Goal: Communication & Community: Share content

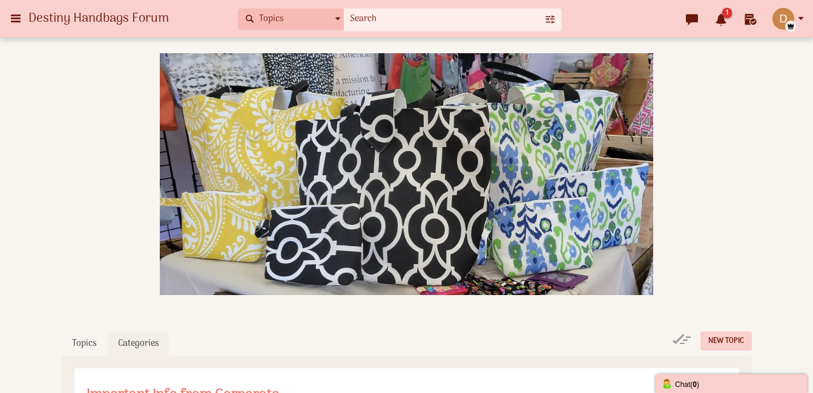
click at [726, 15] on span "1" at bounding box center [727, 13] width 10 height 10
click at [722, 13] on span "1" at bounding box center [727, 13] width 10 height 10
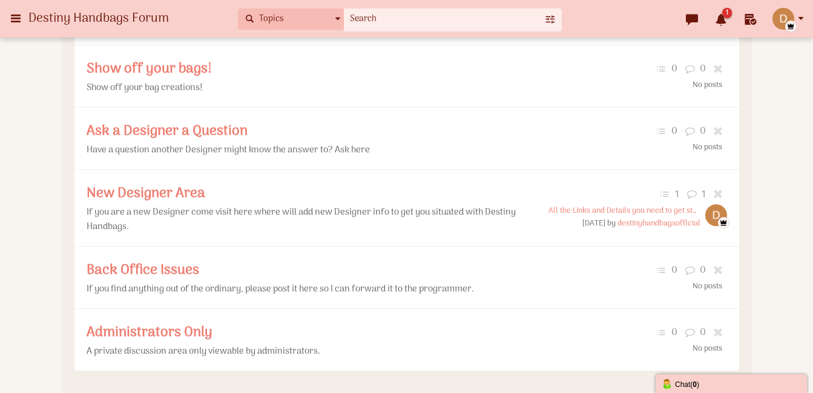
scroll to position [545, 0]
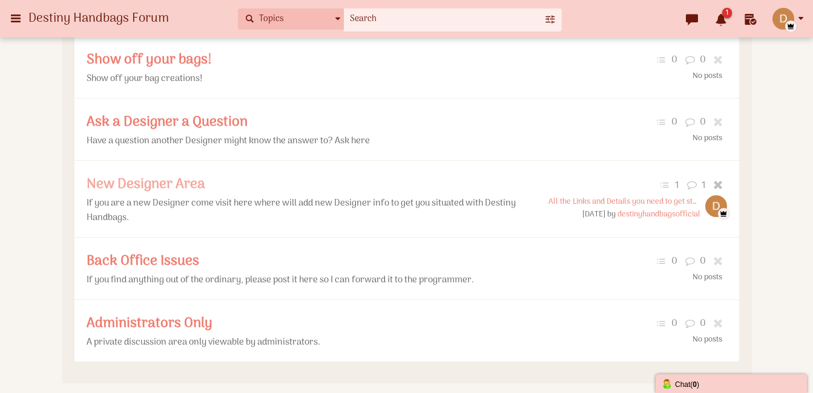
click at [183, 196] on span "New Designer Area" at bounding box center [146, 184] width 119 height 23
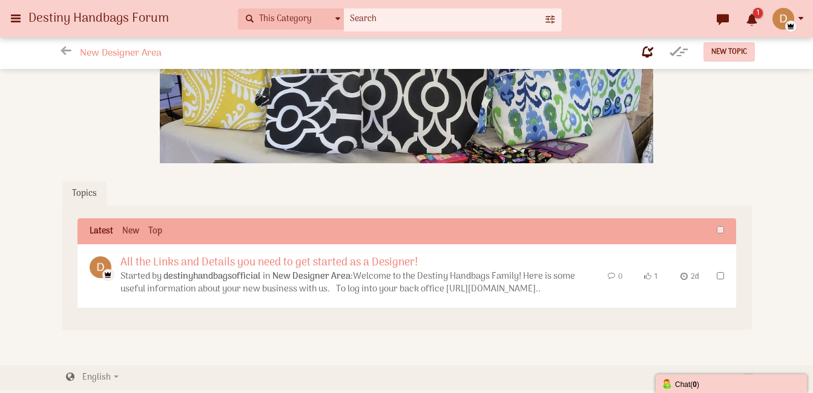
scroll to position [179, 0]
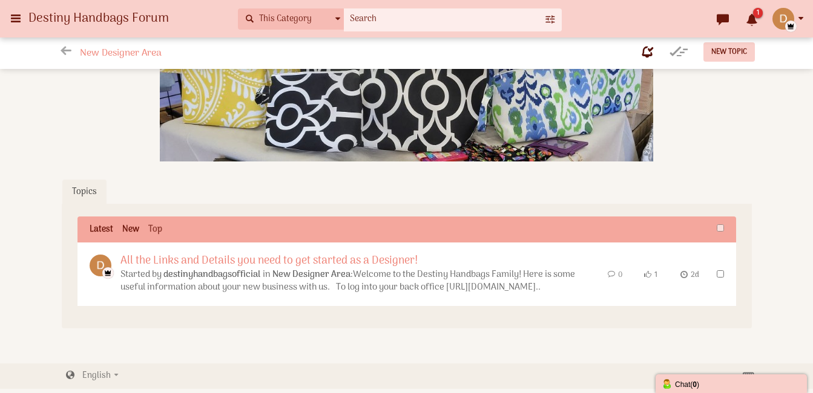
click at [139, 232] on link "New" at bounding box center [130, 230] width 17 height 12
click at [97, 224] on link "Latest" at bounding box center [102, 230] width 24 height 12
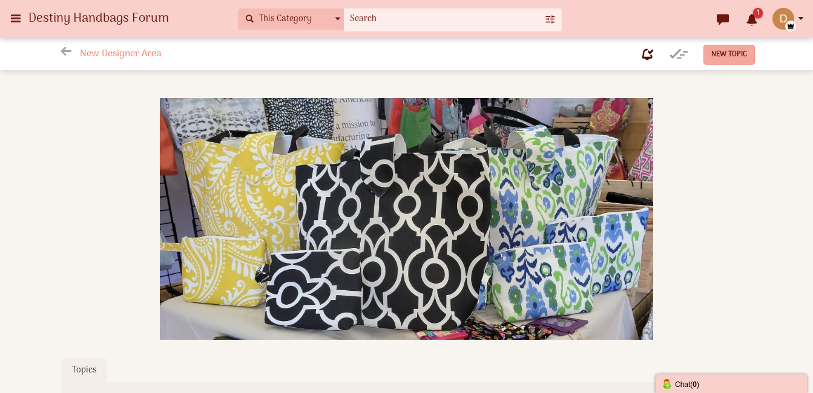
click at [718, 56] on span "New Topic" at bounding box center [729, 54] width 36 height 12
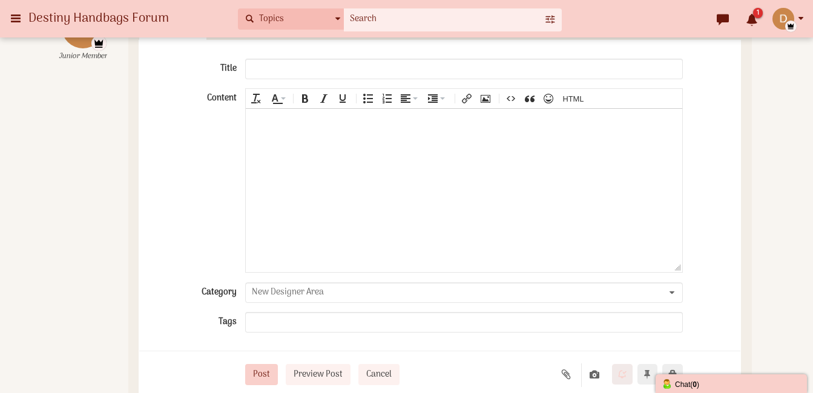
scroll to position [275, 0]
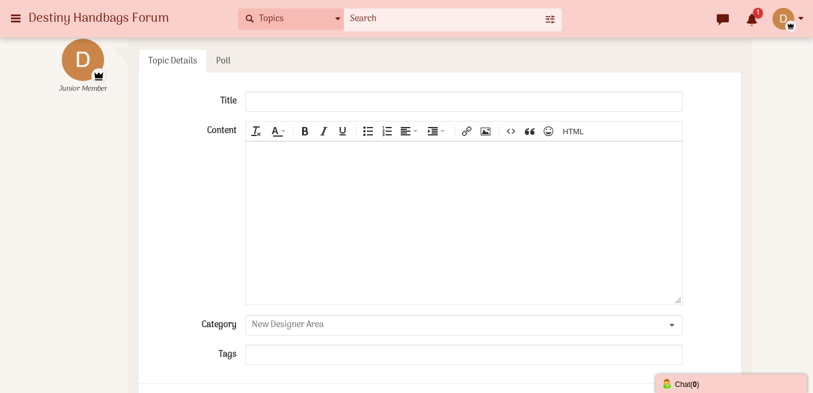
click at [344, 103] on input "text" at bounding box center [463, 101] width 437 height 21
type input "So you signed up what is next?"
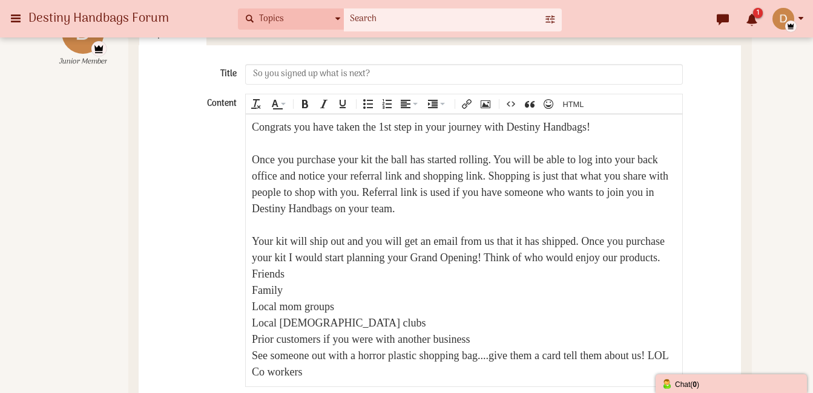
scroll to position [43, 0]
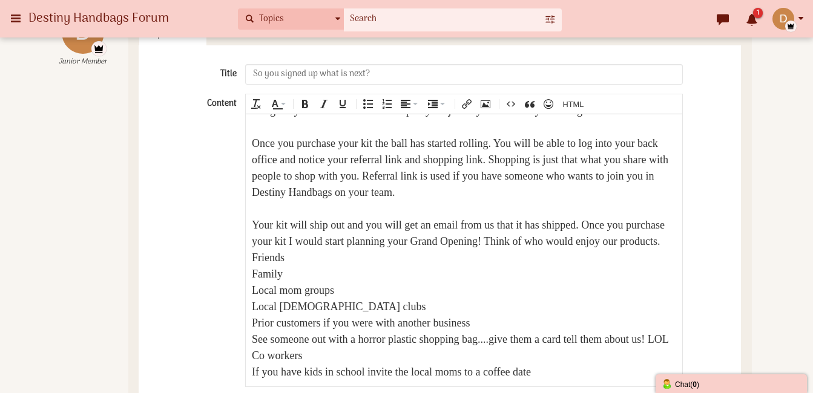
click at [453, 376] on div "If you have kids in school invite the local moms to a coffee date" at bounding box center [464, 372] width 424 height 16
click at [578, 377] on div "If you have kids in school invite the other moms to a coffee date" at bounding box center [464, 372] width 424 height 16
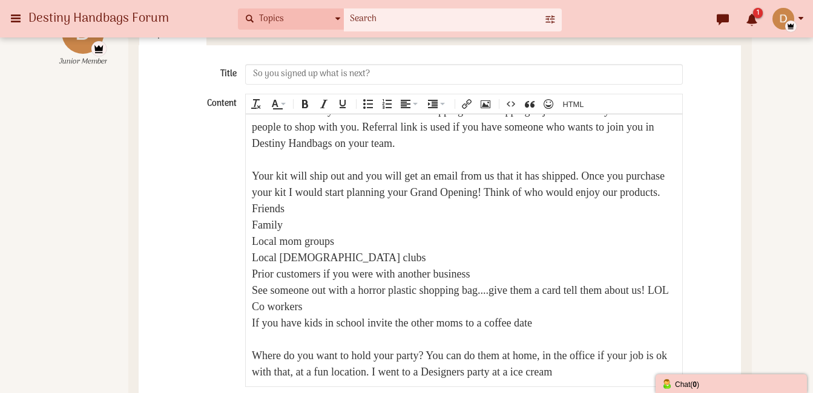
scroll to position [108, 0]
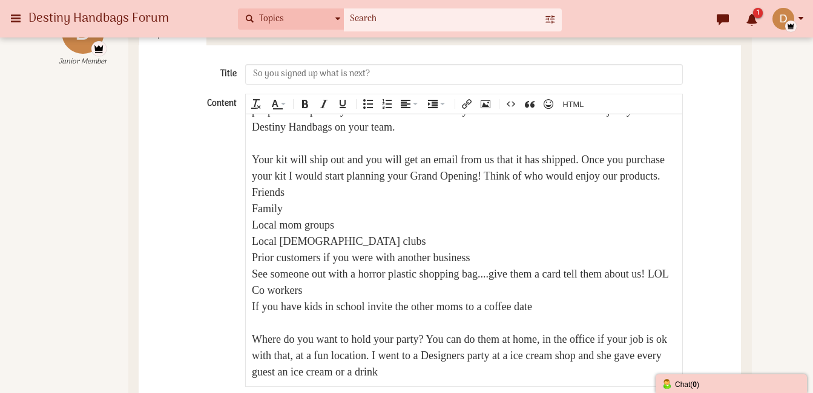
click at [514, 379] on div "Where do you want to hold your party? You can do them at home, in the office if…" at bounding box center [464, 355] width 424 height 49
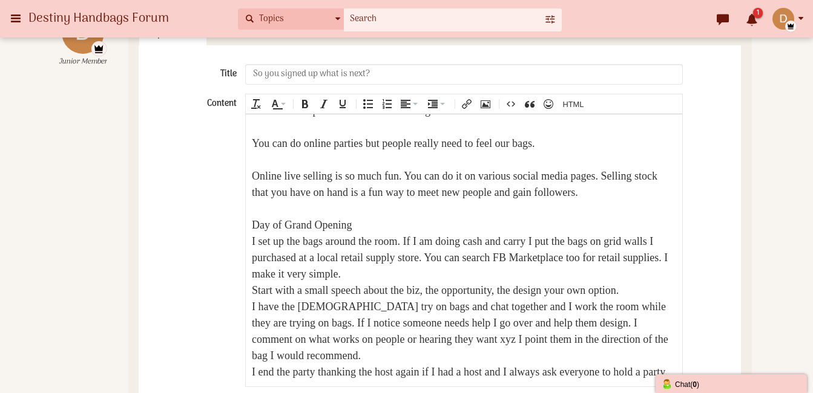
scroll to position [566, 0]
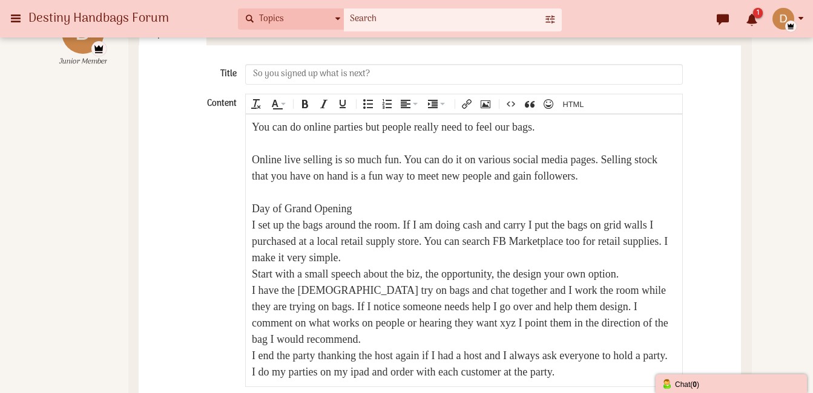
click at [297, 270] on div "Start with a small speech about the biz, the opportunity, the design your own o…" at bounding box center [464, 274] width 424 height 16
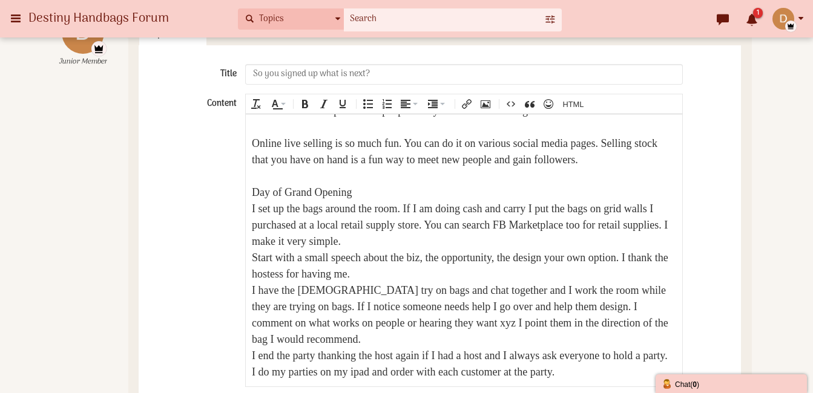
click at [609, 378] on div "I do my parties on my ipad and order with each customer at the party." at bounding box center [464, 372] width 424 height 16
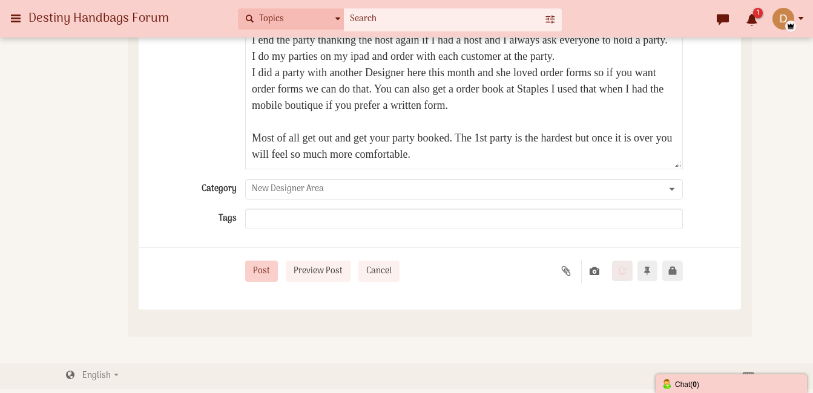
scroll to position [541, 0]
click at [264, 268] on button "Post" at bounding box center [261, 271] width 33 height 21
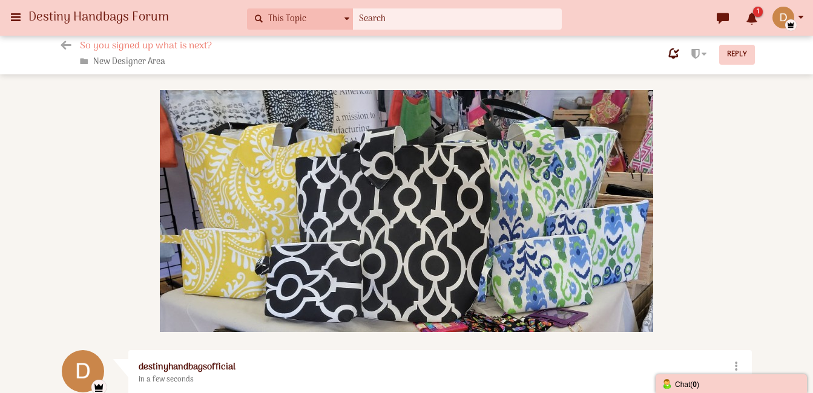
click at [756, 13] on span "1" at bounding box center [758, 12] width 10 height 10
click at [754, 17] on span "1" at bounding box center [758, 12] width 10 height 10
click at [19, 11] on icon at bounding box center [15, 17] width 13 height 22
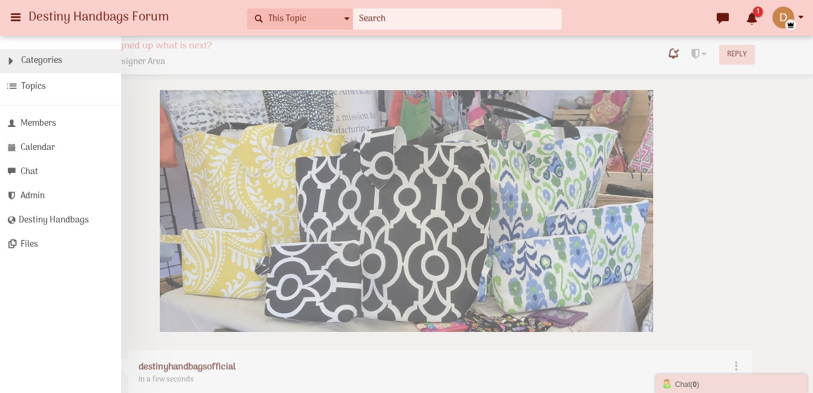
click at [44, 62] on span "Categories" at bounding box center [41, 61] width 41 height 14
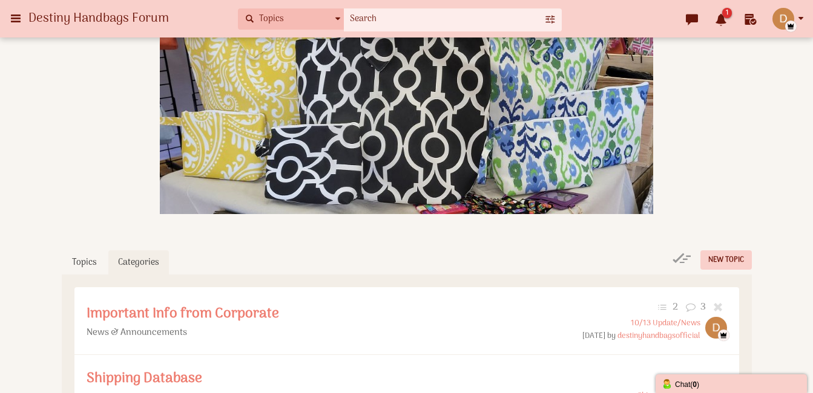
scroll to position [44, 0]
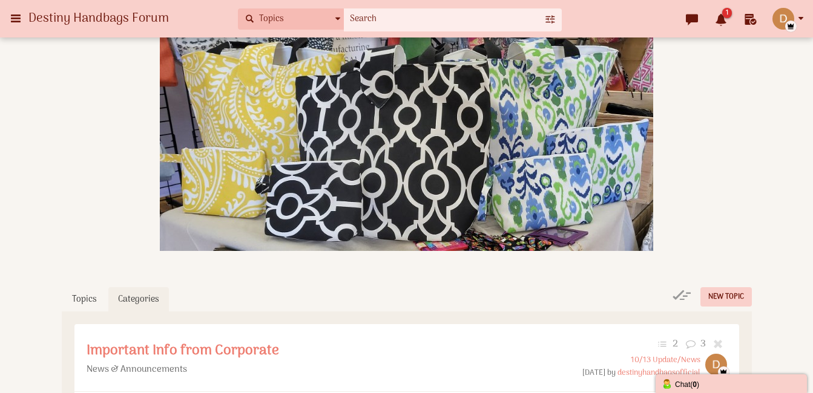
click at [15, 16] on icon at bounding box center [15, 18] width 13 height 22
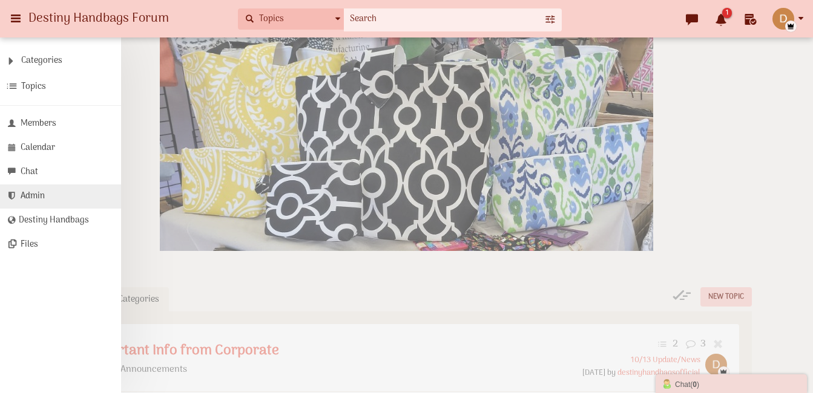
click at [44, 203] on span "Admin" at bounding box center [33, 196] width 24 height 14
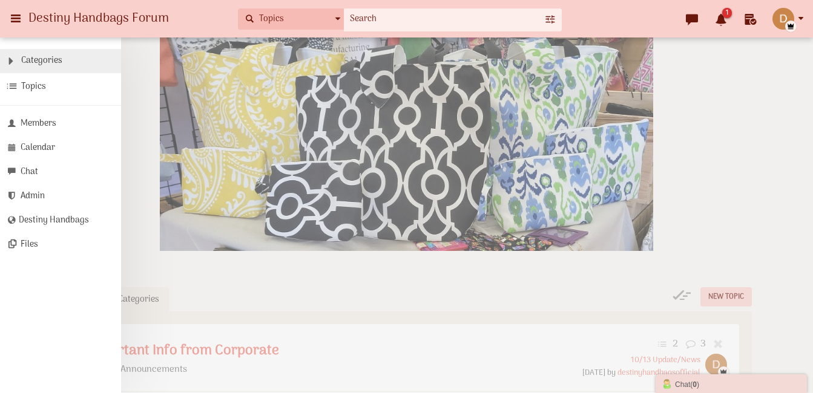
click at [41, 61] on span "Categories" at bounding box center [41, 61] width 41 height 14
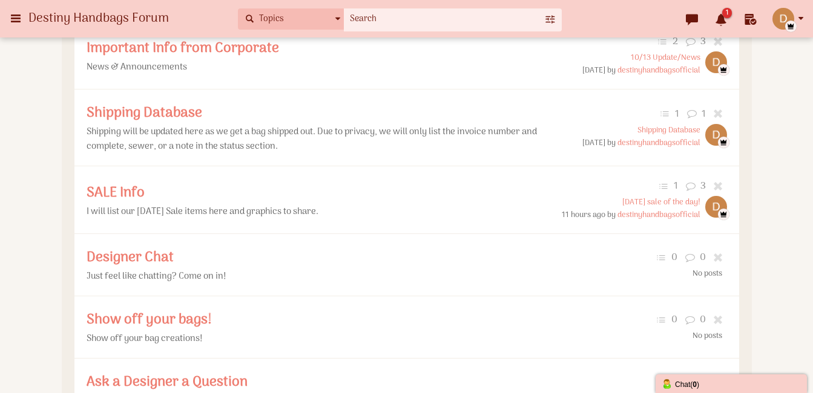
scroll to position [355, 0]
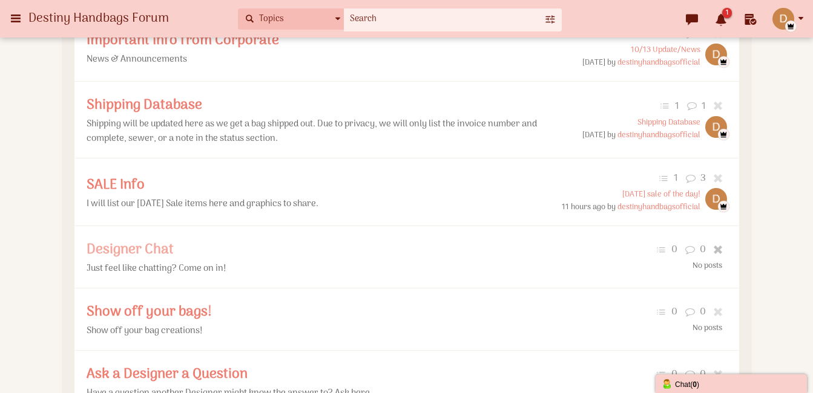
click at [143, 261] on span "Designer Chat" at bounding box center [130, 249] width 87 height 23
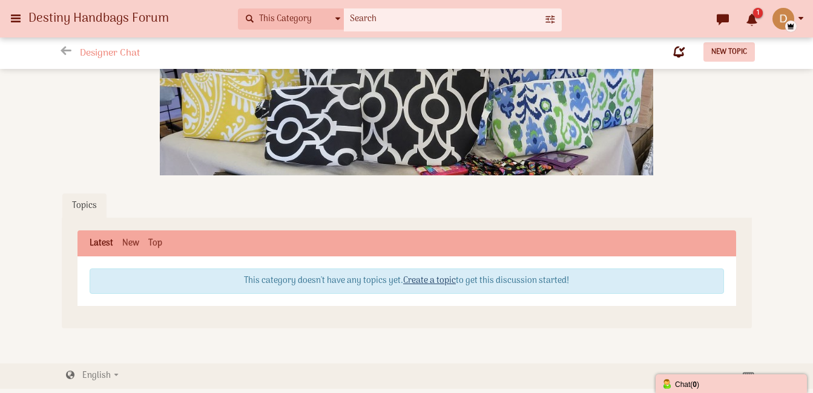
scroll to position [179, 0]
click at [436, 274] on link "Create a topic" at bounding box center [429, 281] width 53 height 14
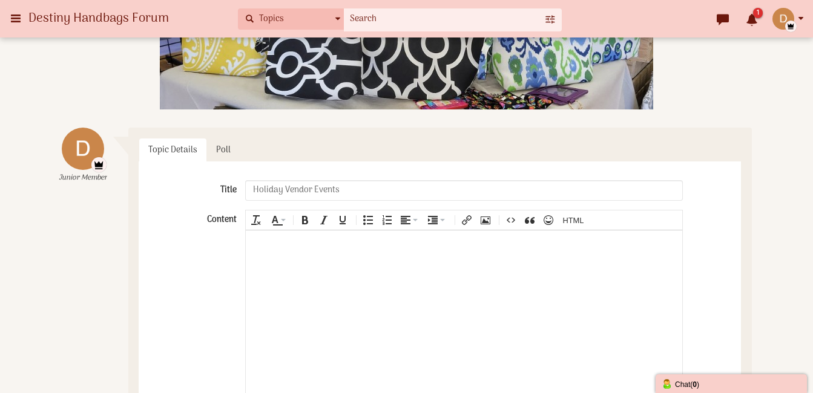
scroll to position [221, 0]
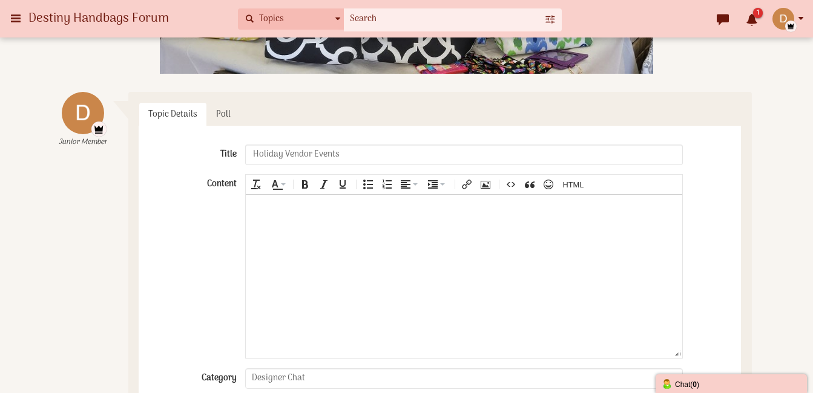
type input "Holiday Vendor Events"
click at [479, 252] on body at bounding box center [464, 275] width 436 height 163
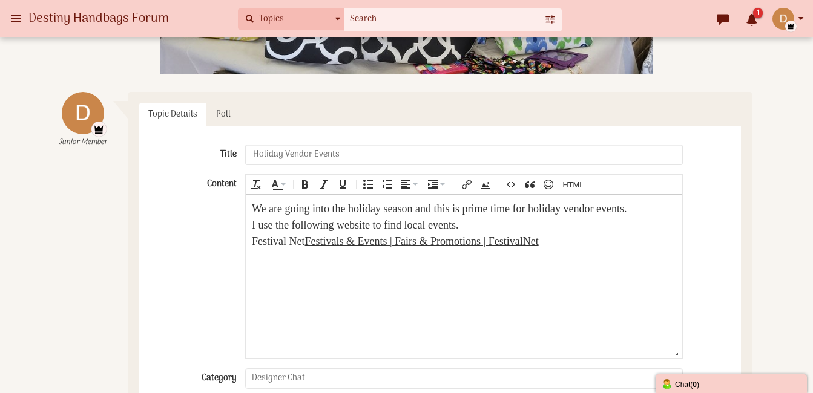
click at [369, 208] on div "We are going into the holiday season and this is prime time for holiday vendor …" at bounding box center [464, 208] width 424 height 16
click at [514, 221] on div "I use the following website to find local events." at bounding box center [464, 225] width 424 height 16
click at [598, 241] on div "Festival Net Festivals & Events | Fairs & Promotions | FestivalNet﻿" at bounding box center [464, 241] width 424 height 16
click at [341, 93] on div "Topic Details Poll Title Holiday Vendor Events Content div Deleting Attachment.…" at bounding box center [439, 309] width 623 height 434
click at [303, 259] on div "Eventney" at bounding box center [464, 257] width 424 height 16
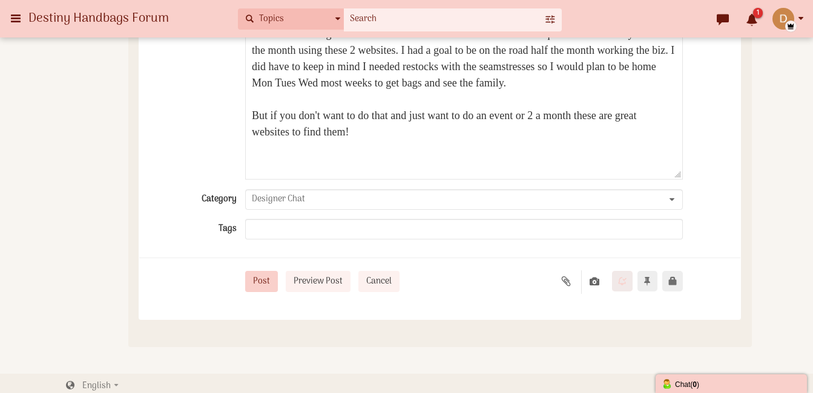
scroll to position [493, 0]
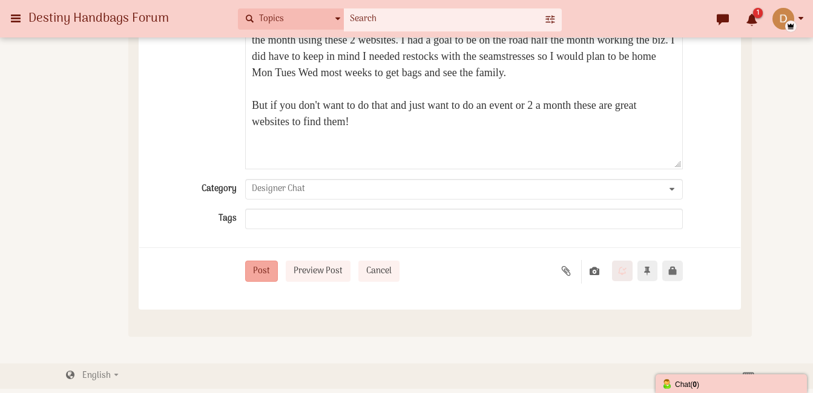
click at [268, 276] on button "Post" at bounding box center [261, 271] width 33 height 21
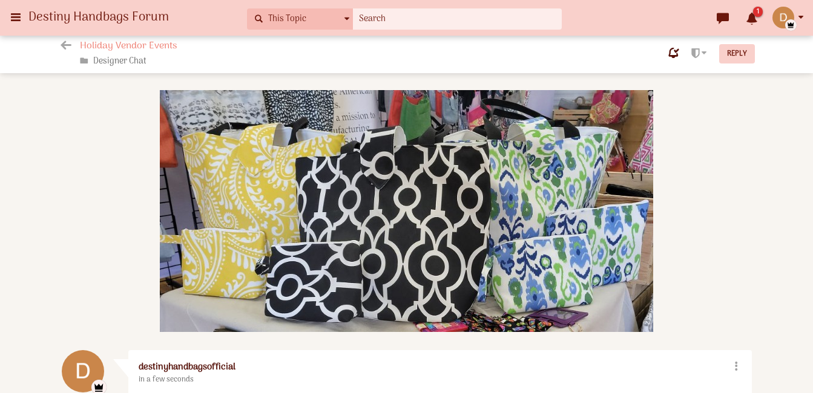
scroll to position [314, 0]
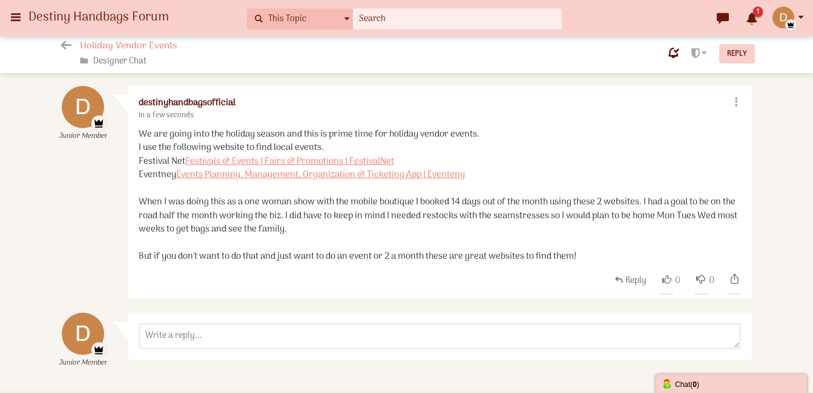
scroll to position [264, 0]
